Goal: Transaction & Acquisition: Download file/media

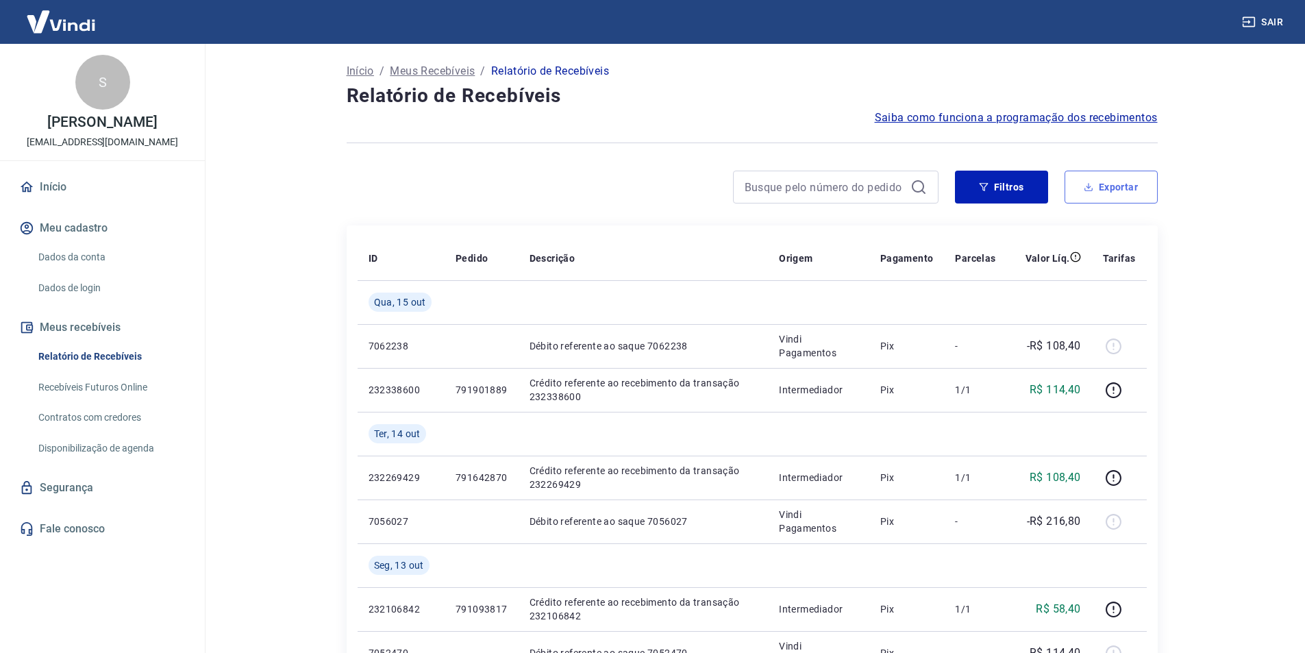
click at [1110, 194] on button "Exportar" at bounding box center [1111, 187] width 93 height 33
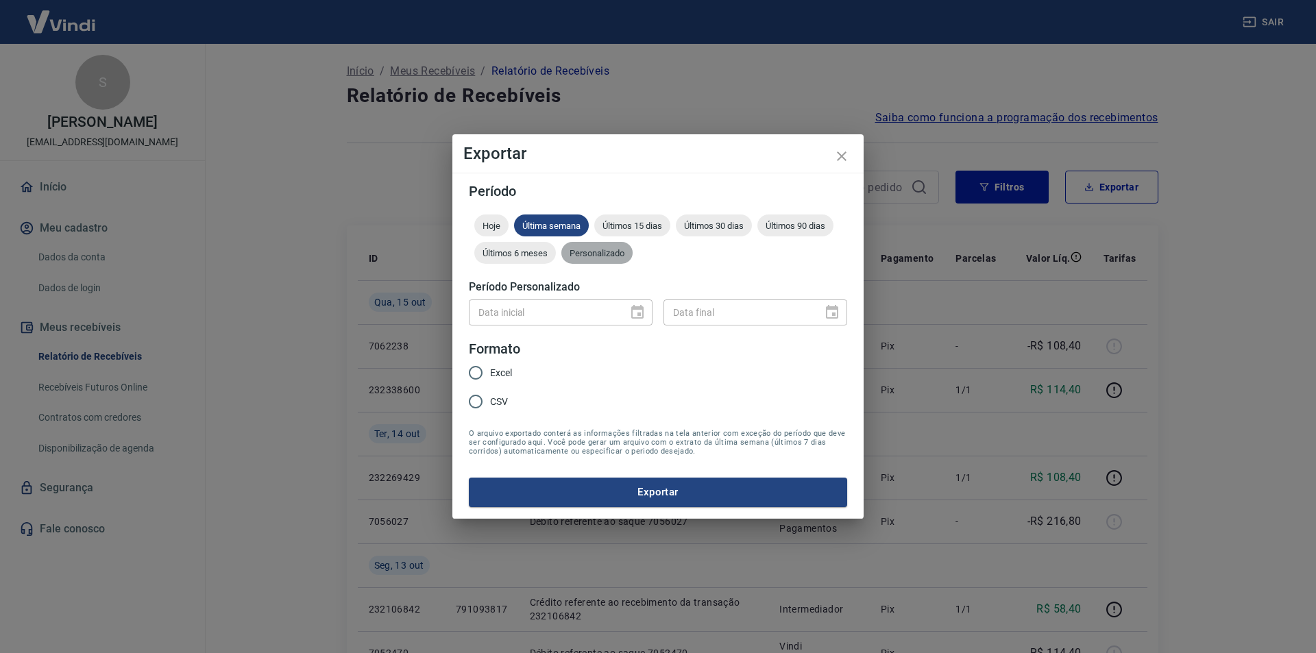
click at [602, 257] on span "Personalizado" at bounding box center [596, 253] width 71 height 10
click at [643, 314] on icon "Choose date" at bounding box center [637, 312] width 16 height 16
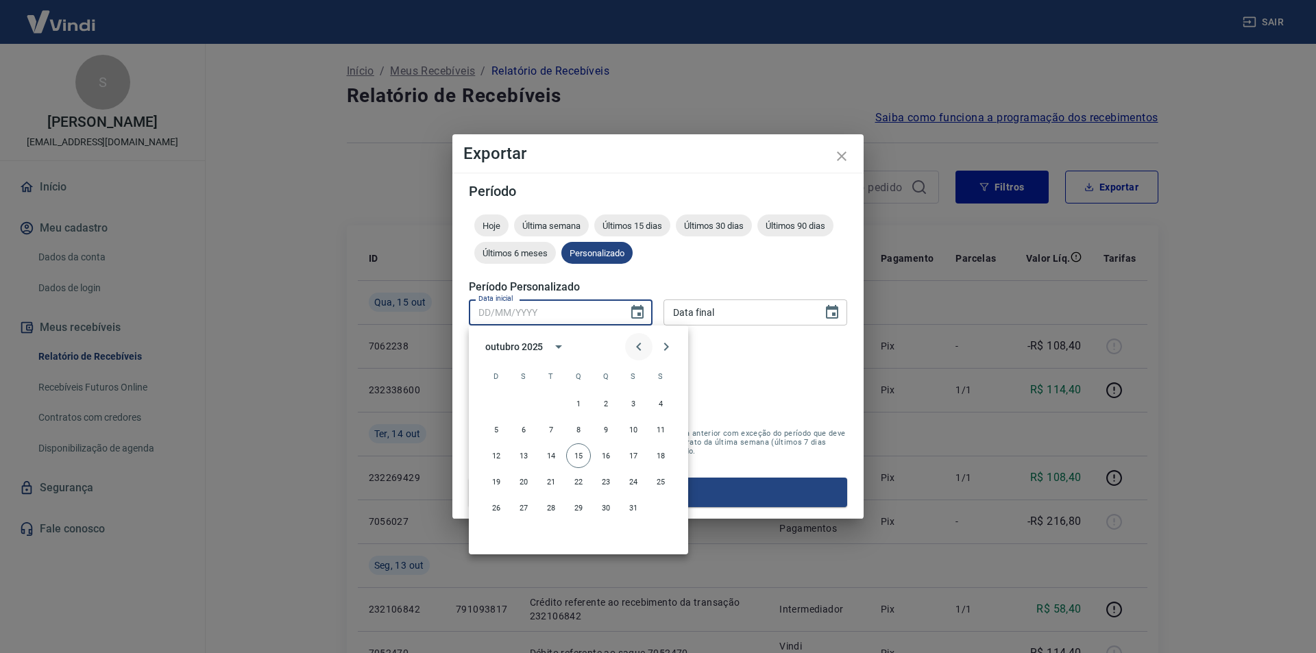
click at [631, 355] on button "Previous month" at bounding box center [638, 346] width 27 height 27
click at [549, 506] on button "30" at bounding box center [551, 507] width 25 height 25
type input "[DATE]"
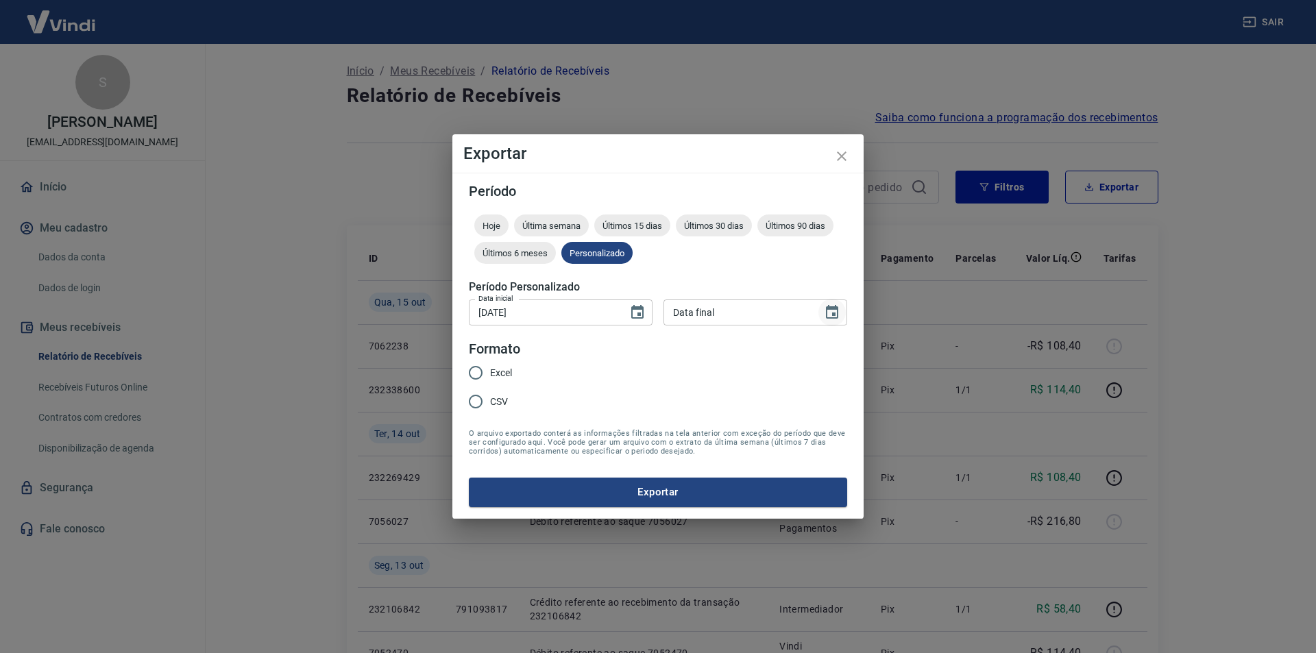
click at [837, 310] on button "Choose date" at bounding box center [831, 312] width 27 height 27
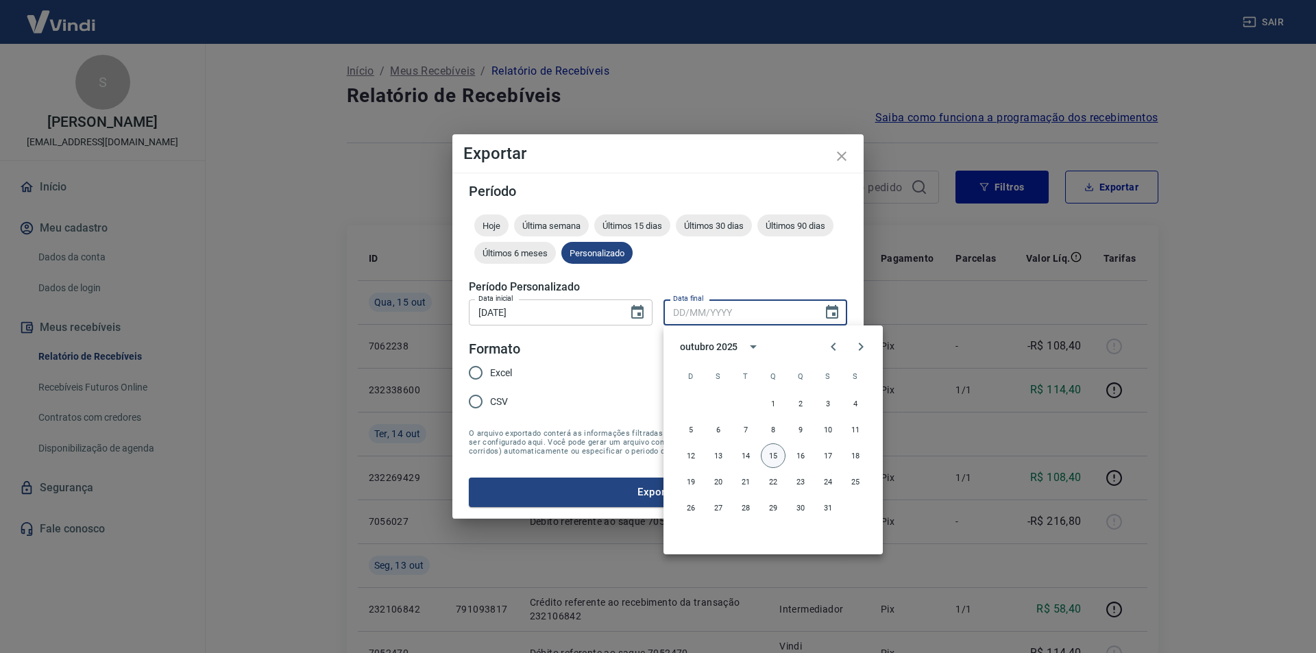
click at [774, 454] on button "15" at bounding box center [773, 455] width 25 height 25
type input "[DATE]"
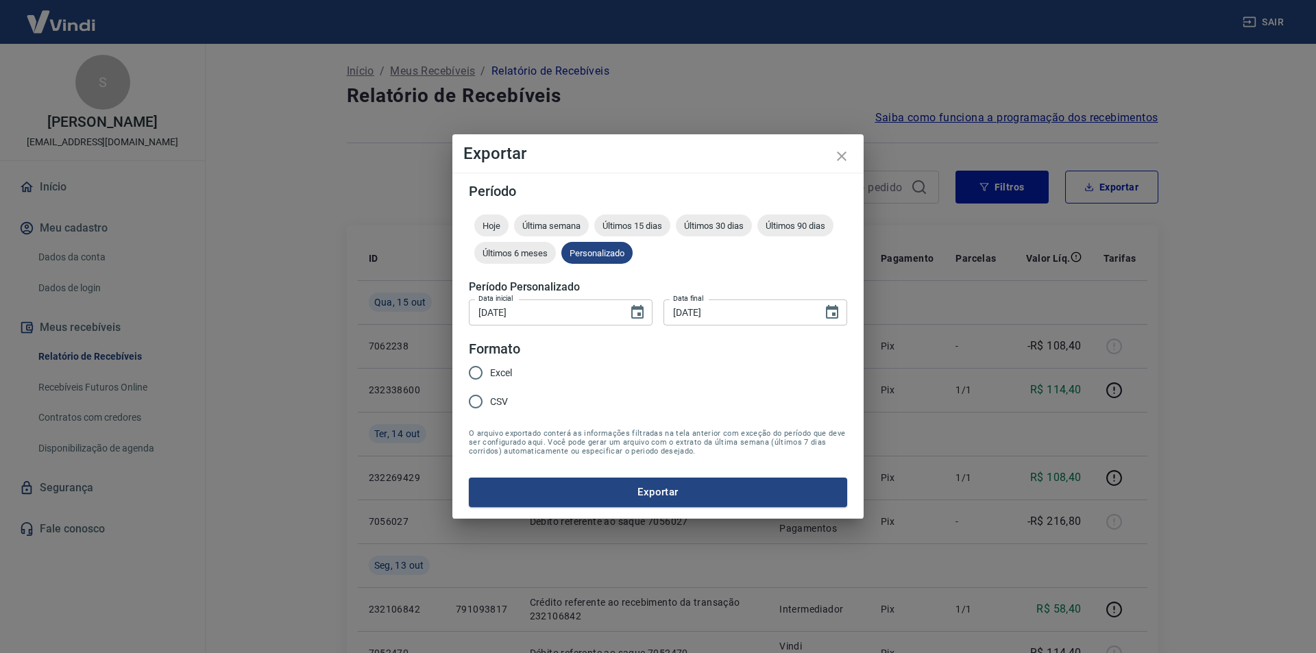
drag, startPoint x: 507, startPoint y: 377, endPoint x: 514, endPoint y: 383, distance: 9.2
click at [507, 378] on span "Excel" at bounding box center [501, 373] width 22 height 14
click at [490, 378] on input "Excel" at bounding box center [475, 372] width 29 height 29
radio input "true"
click at [832, 310] on icon "Choose date, selected date is 15 de out de 2025" at bounding box center [832, 312] width 16 height 16
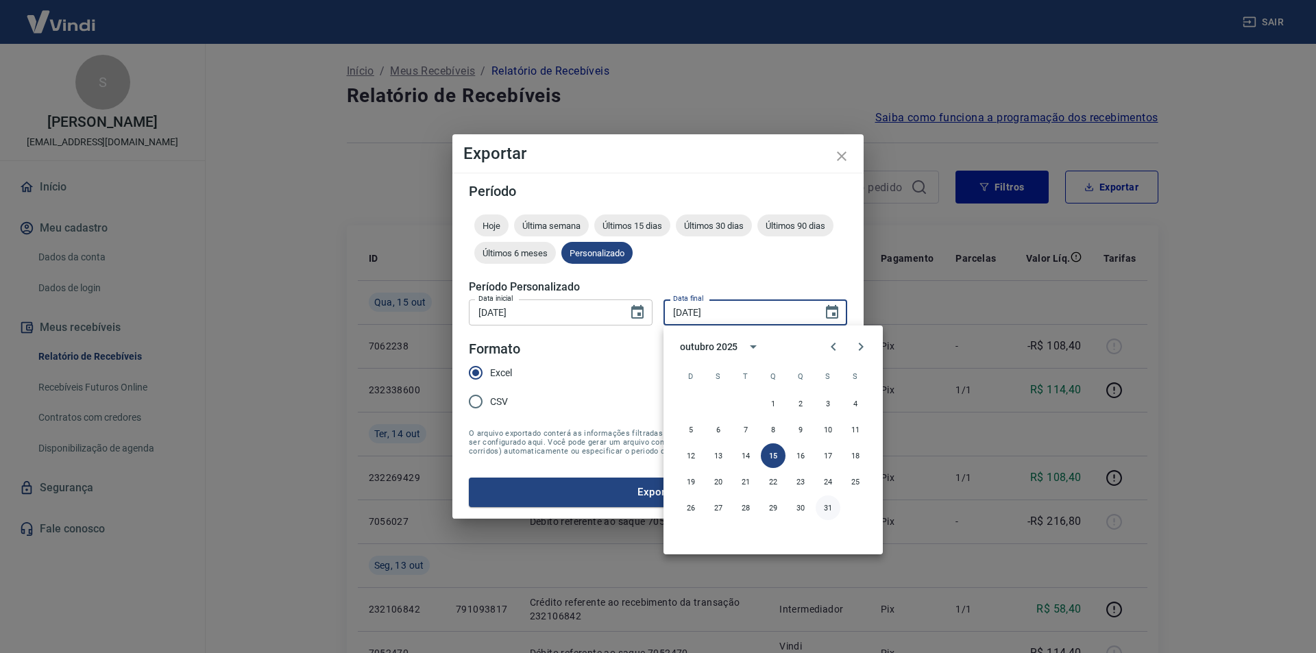
click at [825, 506] on button "31" at bounding box center [827, 507] width 25 height 25
type input "[DATE]"
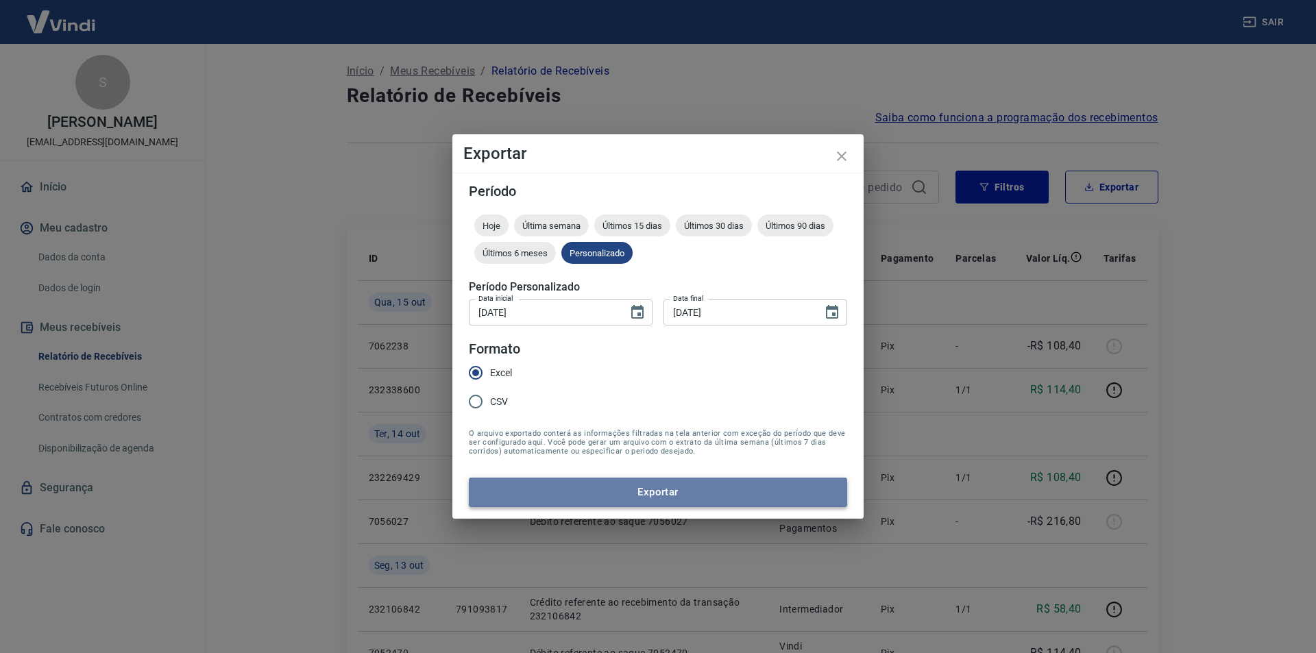
click at [751, 479] on button "Exportar" at bounding box center [658, 492] width 378 height 29
